Goal: Information Seeking & Learning: Learn about a topic

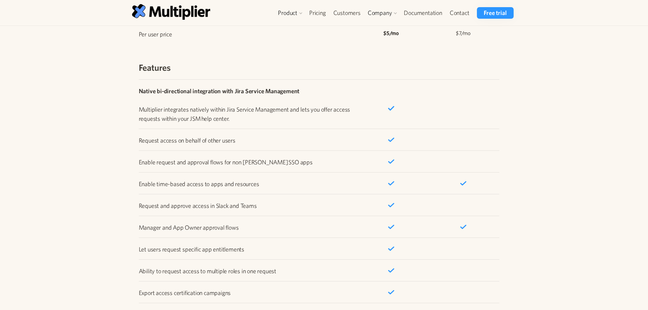
scroll to position [1020, 0]
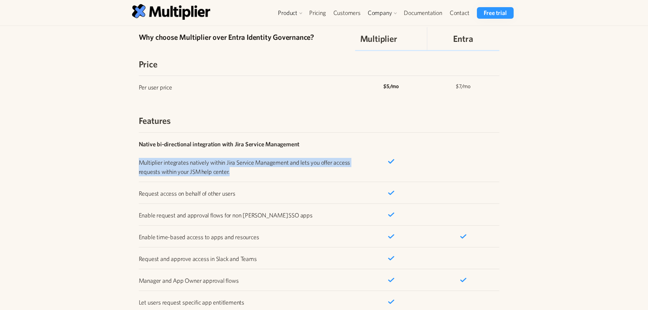
drag, startPoint x: 139, startPoint y: 161, endPoint x: 359, endPoint y: 174, distance: 219.8
click at [359, 174] on div "Native bi-directional integration with Jira Service Management ‍ Multiplier int…" at bounding box center [319, 156] width 361 height 49
click at [243, 173] on p "Native bi-directional integration with Jira Service Management ‍ Multiplier int…" at bounding box center [247, 157] width 216 height 37
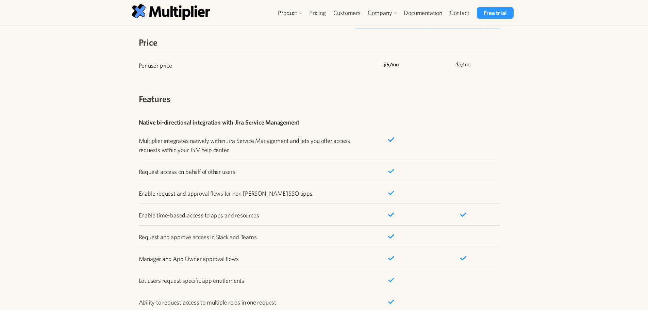
scroll to position [1054, 0]
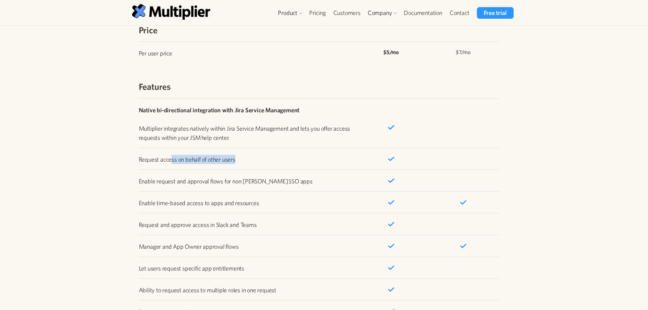
drag, startPoint x: 172, startPoint y: 162, endPoint x: 242, endPoint y: 161, distance: 70.4
click at [242, 161] on p "Request access on behalf of other users" at bounding box center [247, 159] width 216 height 9
click at [263, 160] on p "Request access on behalf of other users" at bounding box center [247, 159] width 216 height 9
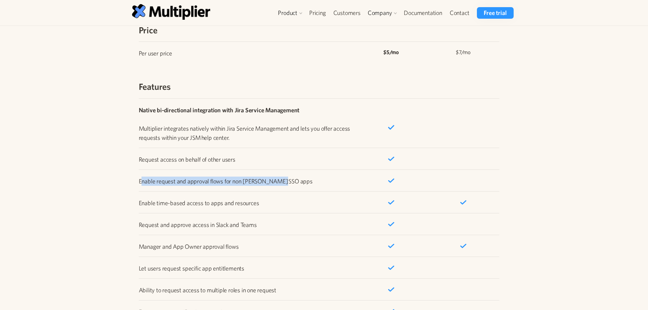
drag, startPoint x: 142, startPoint y: 181, endPoint x: 284, endPoint y: 184, distance: 141.5
click at [284, 184] on p "Enable request and approval flows for non [PERSON_NAME] SSO apps" at bounding box center [247, 181] width 216 height 9
click at [305, 176] on div "Enable request and approval flows for non [PERSON_NAME] SSO apps" at bounding box center [319, 180] width 361 height 22
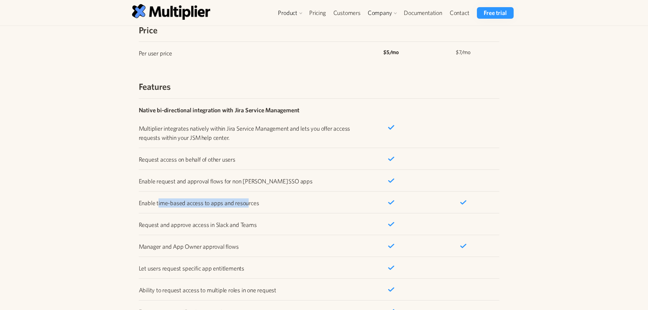
drag, startPoint x: 157, startPoint y: 204, endPoint x: 248, endPoint y: 205, distance: 90.8
click at [248, 205] on p "Enable time-based access to apps and resources" at bounding box center [247, 202] width 216 height 9
click at [285, 203] on p "Enable time-based access to apps and resources" at bounding box center [247, 202] width 216 height 9
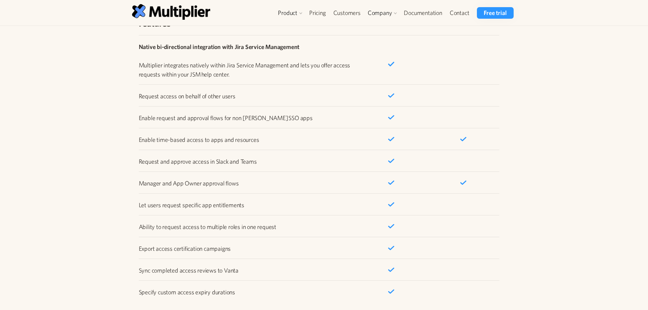
scroll to position [1122, 0]
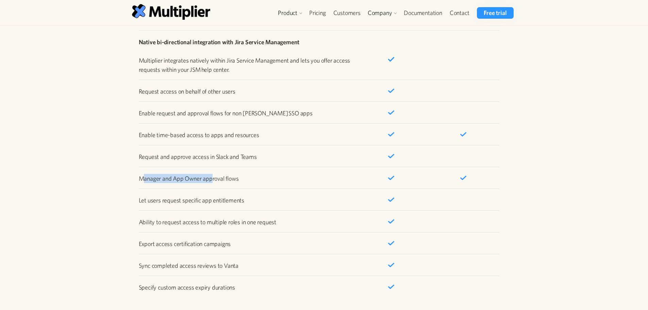
drag, startPoint x: 144, startPoint y: 179, endPoint x: 213, endPoint y: 183, distance: 69.2
click at [213, 183] on div "Manager and App Owner approval flows" at bounding box center [319, 178] width 361 height 22
click at [269, 181] on p "Manager and App Owner approval flows" at bounding box center [247, 178] width 216 height 9
drag, startPoint x: 149, startPoint y: 201, endPoint x: 206, endPoint y: 202, distance: 57.2
click at [206, 202] on p "Let users request specific app entitlements" at bounding box center [247, 200] width 216 height 9
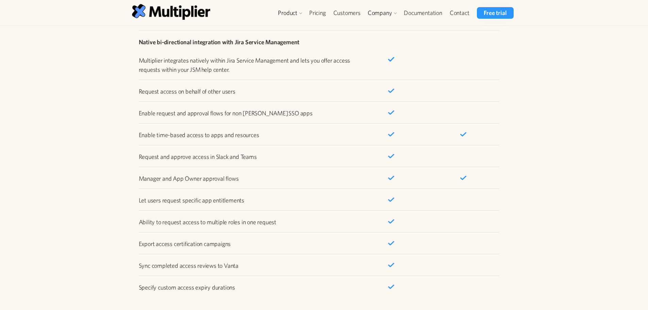
click at [262, 200] on p "Let users request specific app entitlements" at bounding box center [247, 200] width 216 height 9
drag, startPoint x: 148, startPoint y: 221, endPoint x: 223, endPoint y: 225, distance: 75.6
click at [223, 225] on p "Ability to request access to multiple roles in one request" at bounding box center [247, 221] width 216 height 9
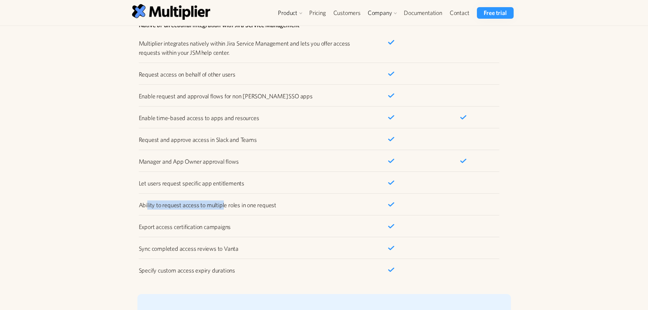
scroll to position [1157, 0]
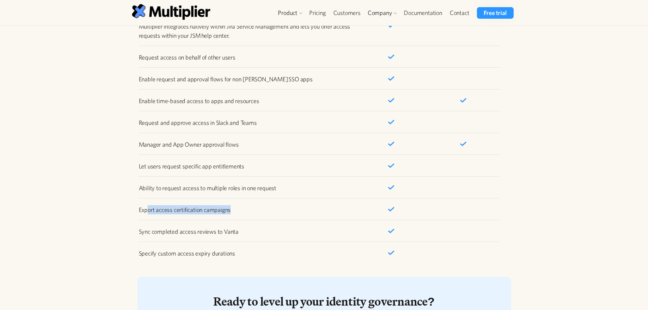
drag, startPoint x: 146, startPoint y: 211, endPoint x: 265, endPoint y: 210, distance: 119.1
click at [240, 217] on div "Export access certification campaigns" at bounding box center [319, 209] width 361 height 22
click at [269, 208] on p "Export access certification campaigns" at bounding box center [247, 209] width 216 height 9
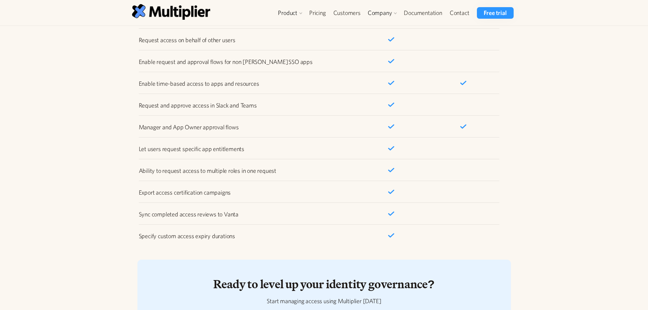
scroll to position [1191, 0]
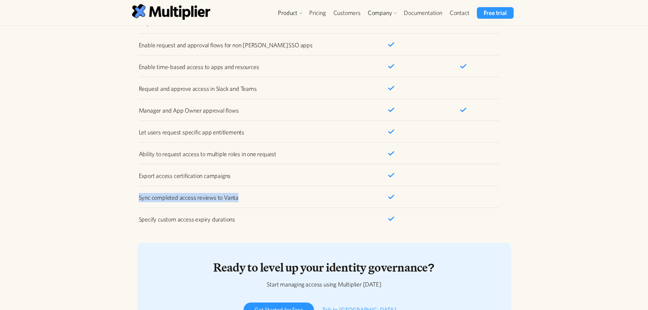
drag, startPoint x: 136, startPoint y: 197, endPoint x: 246, endPoint y: 199, distance: 109.5
click at [246, 199] on div "Why choose Multiplier over Entra Identity Governance? Multiplier Entra Price Pe…" at bounding box center [321, 39] width 389 height 379
click at [257, 195] on p "Sync completed access reviews to Vanta" at bounding box center [247, 197] width 216 height 9
drag, startPoint x: 152, startPoint y: 221, endPoint x: 216, endPoint y: 224, distance: 64.4
click at [216, 224] on div "Specify custom access expiry durations" at bounding box center [319, 218] width 361 height 22
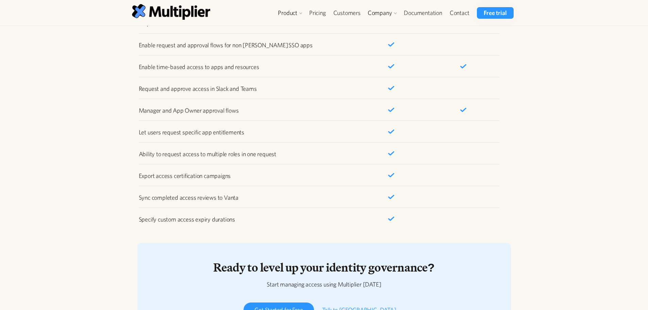
click at [251, 223] on p "Specify custom access expiry durations" at bounding box center [247, 219] width 216 height 9
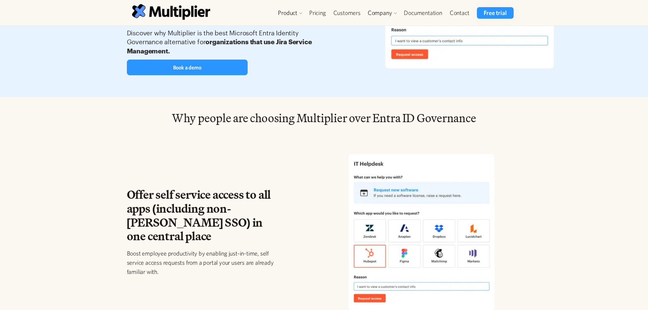
scroll to position [136, 0]
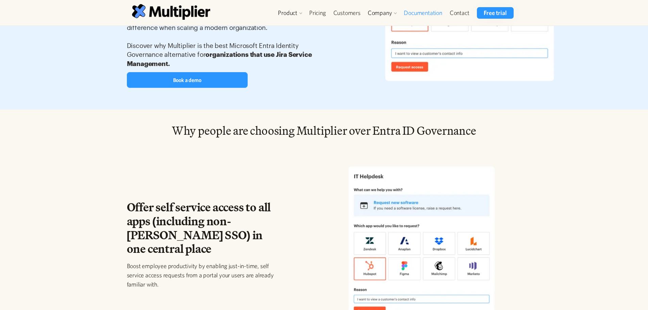
click at [421, 15] on link "Documentation" at bounding box center [423, 13] width 46 height 12
